Goal: Find specific page/section: Find specific page/section

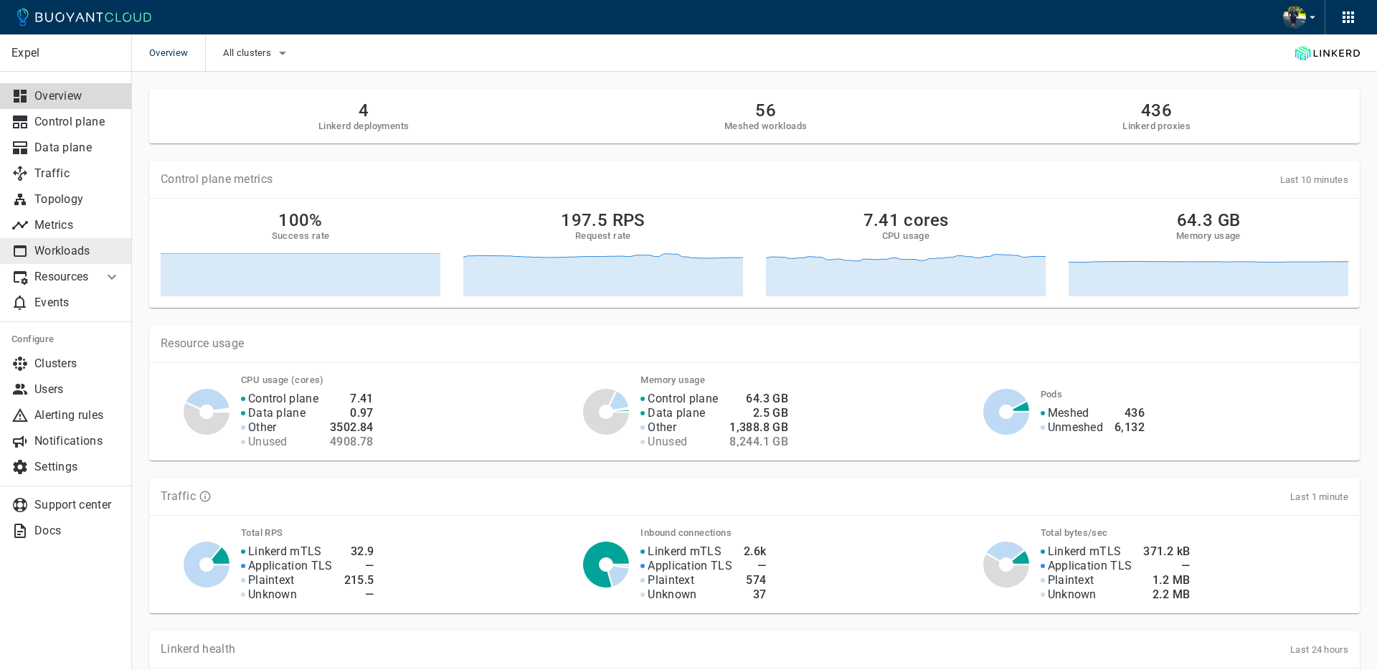
click at [85, 249] on p "Workloads" at bounding box center [77, 251] width 86 height 14
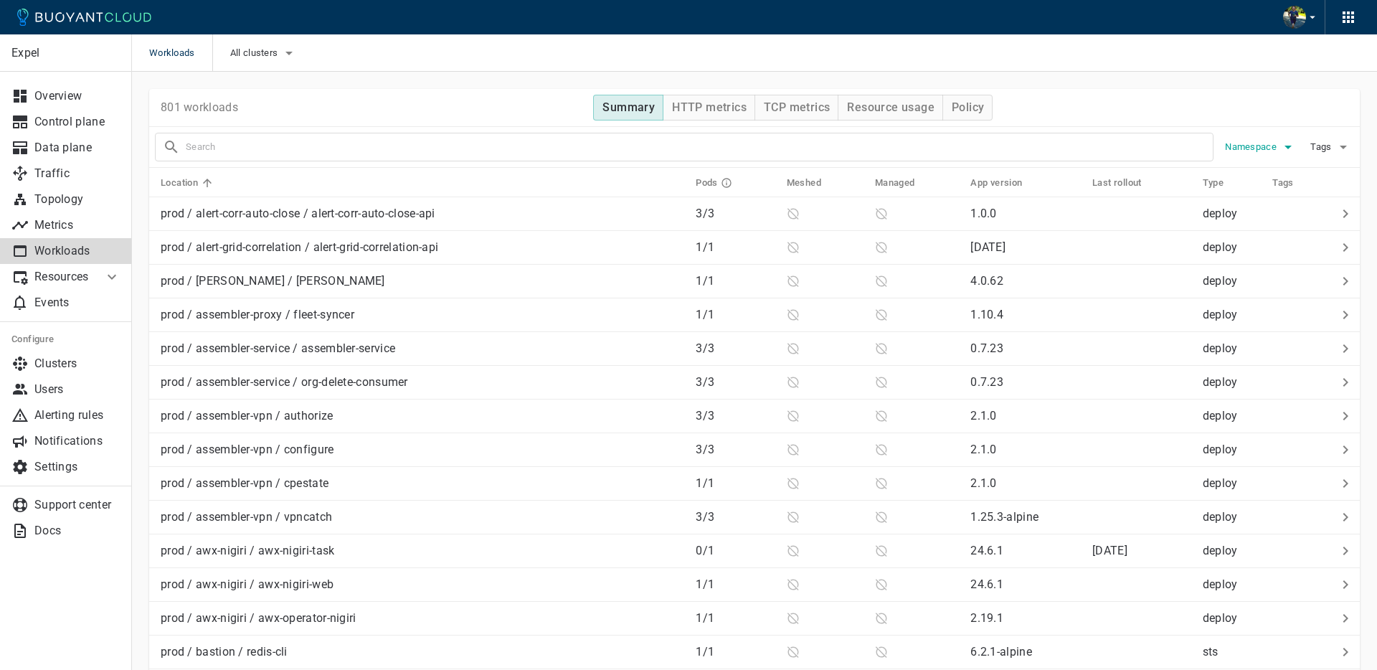
click at [1275, 141] on span "Namespace" at bounding box center [1252, 146] width 55 height 11
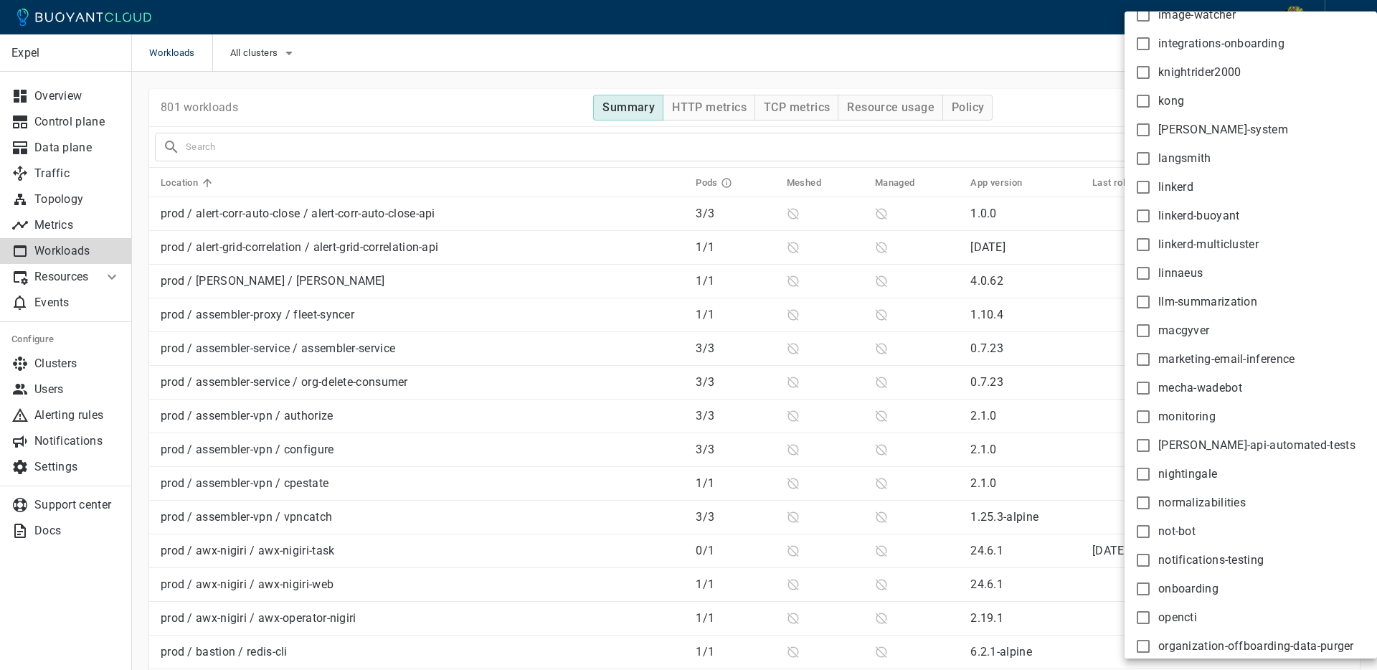
scroll to position [1171, 0]
click at [1143, 182] on input "linkerd" at bounding box center [1143, 185] width 17 height 17
checkbox input "true"
type input "namespace:linkerd"
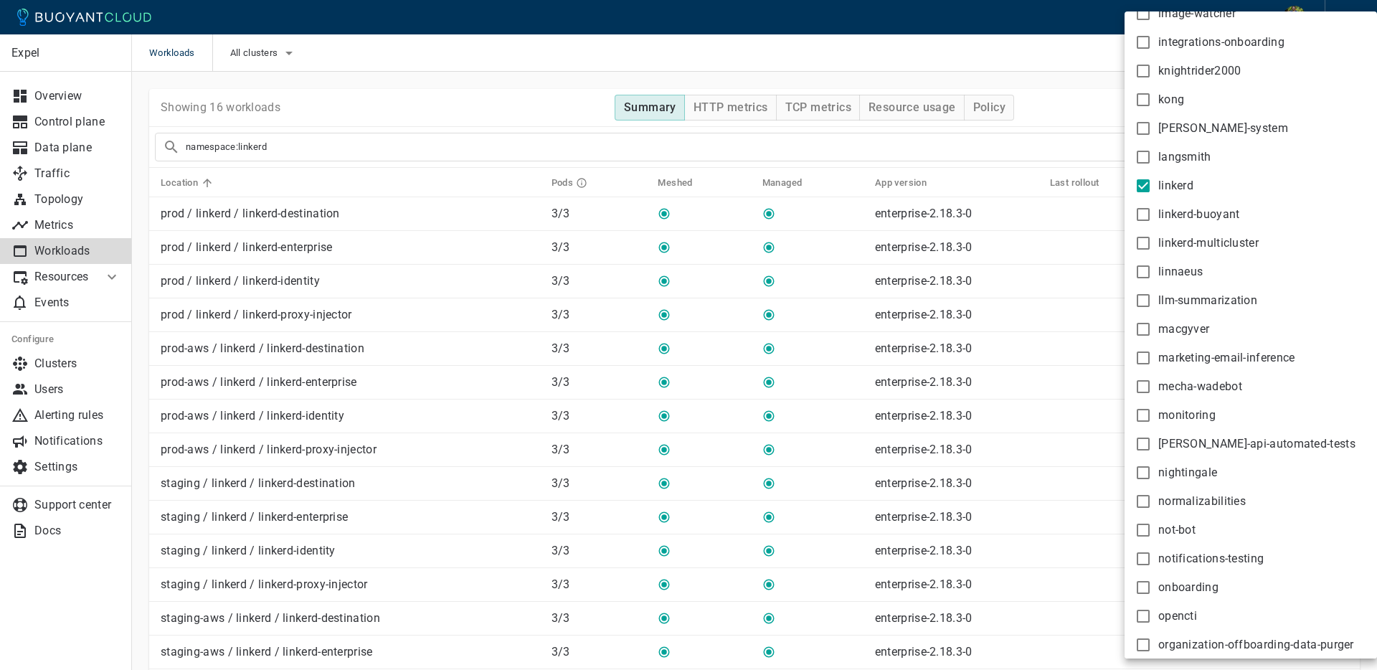
click at [1060, 100] on div at bounding box center [688, 335] width 1377 height 670
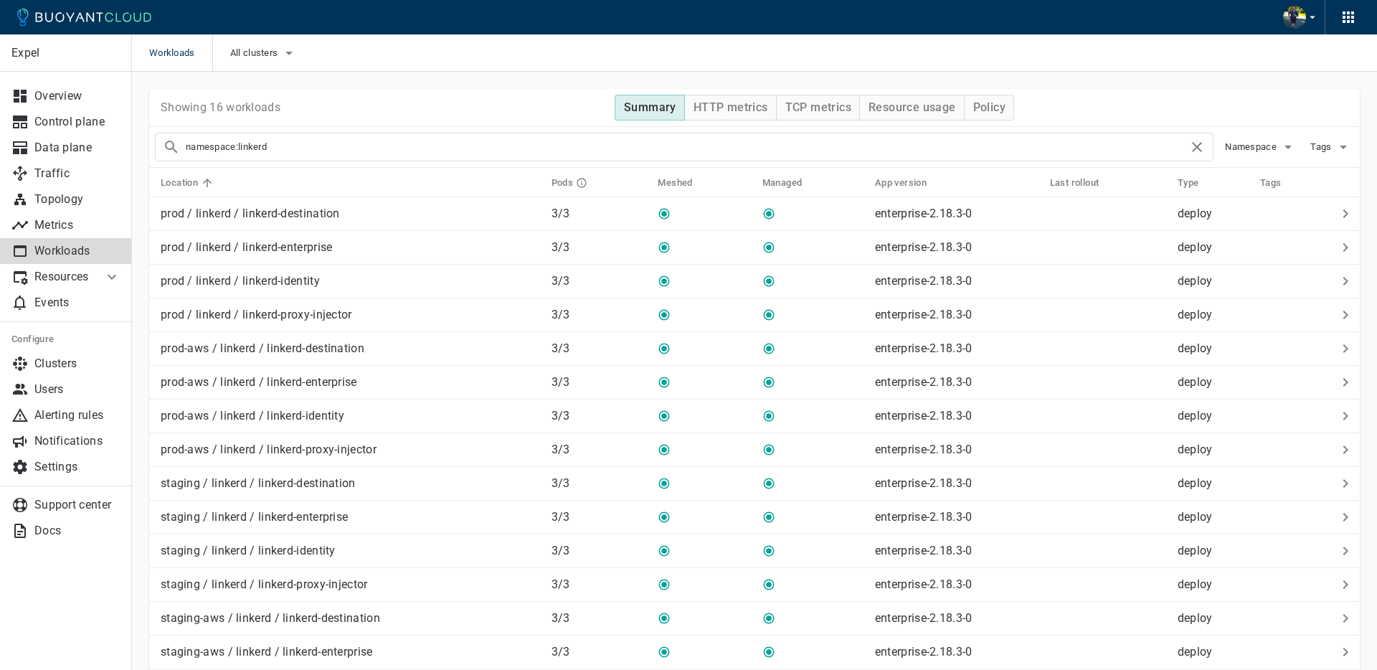
click at [226, 55] on div "All clusters" at bounding box center [255, 52] width 86 height 37
click at [237, 55] on span "All clusters" at bounding box center [255, 52] width 51 height 11
click at [255, 128] on input "staging" at bounding box center [248, 125] width 17 height 17
checkbox input "true"
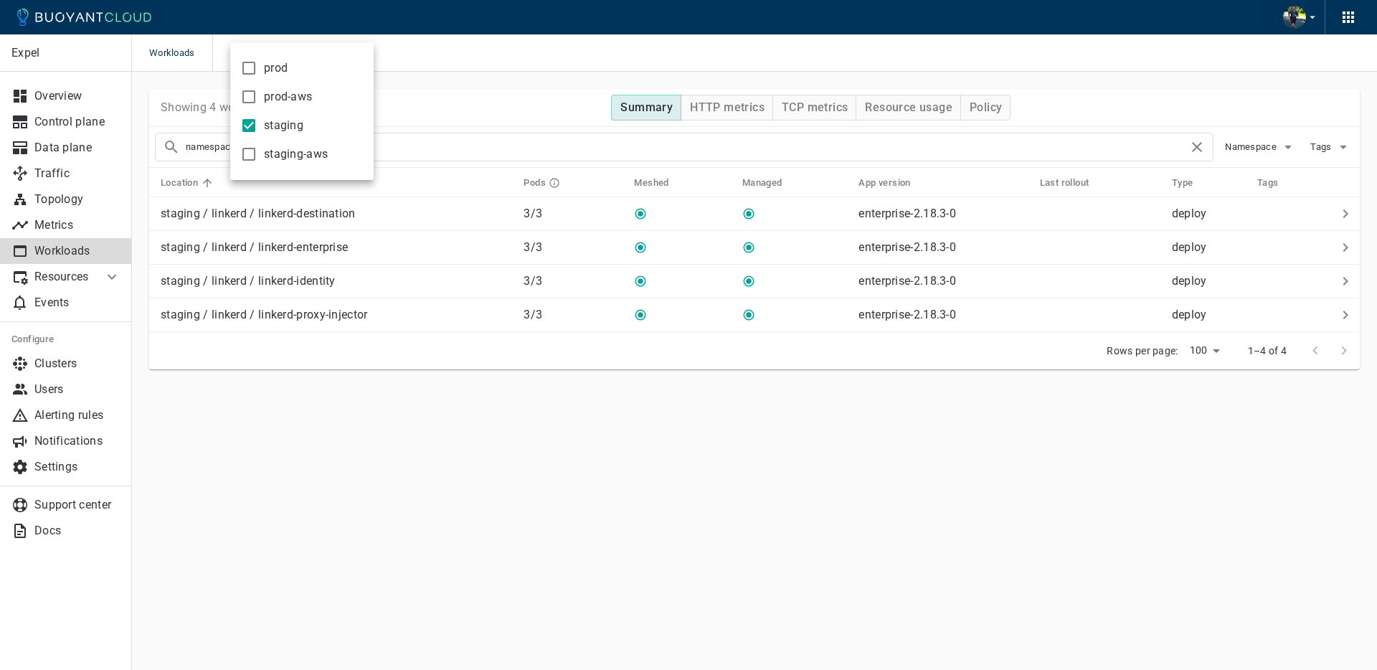
click at [486, 113] on div at bounding box center [688, 335] width 1377 height 670
